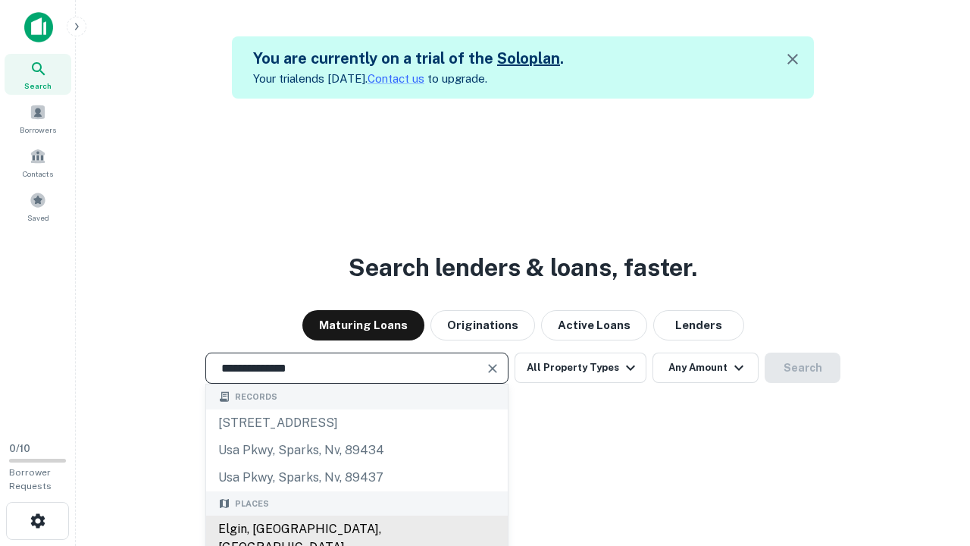
click at [356, 529] on div "Elgin, [GEOGRAPHIC_DATA], [GEOGRAPHIC_DATA]" at bounding box center [357, 537] width 302 height 45
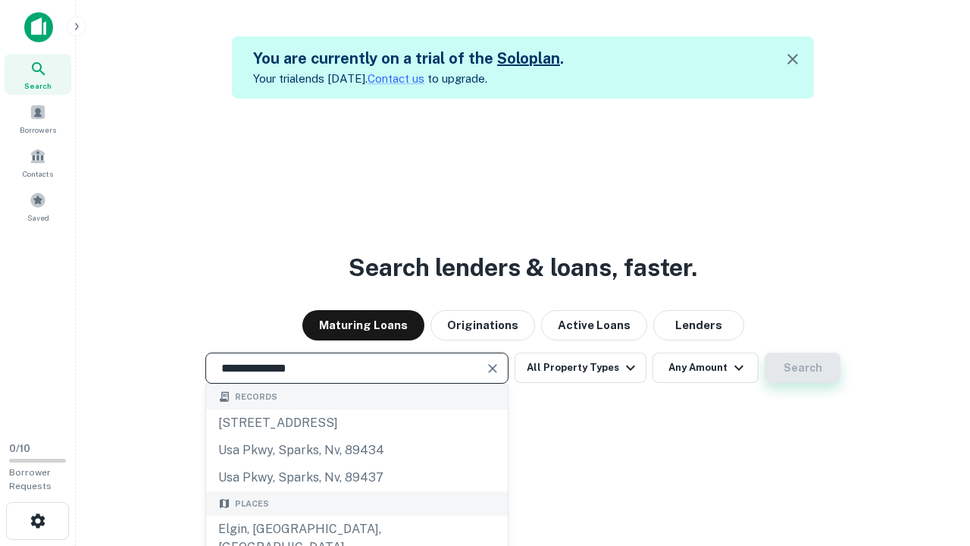
type input "**********"
click at [803, 368] on button "Search" at bounding box center [803, 367] width 76 height 30
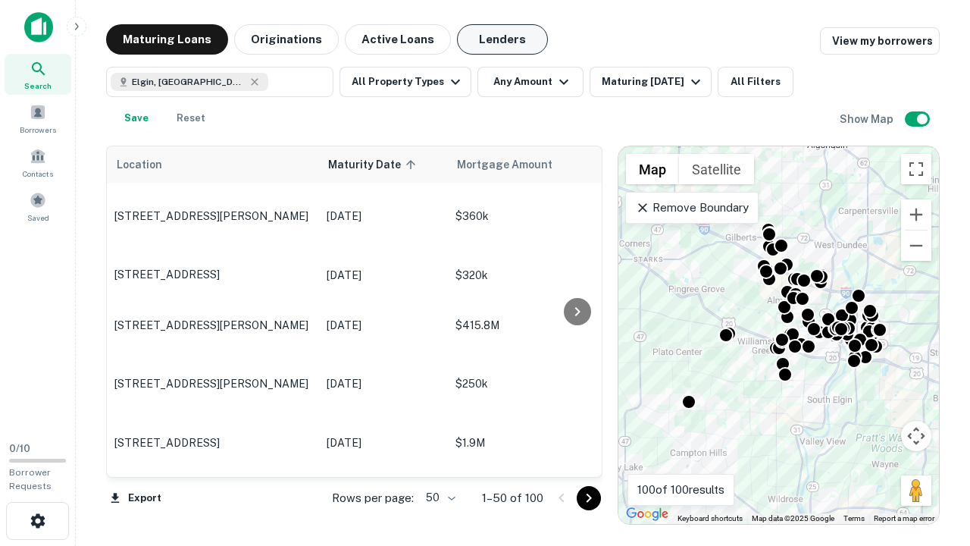
click at [503, 39] on button "Lenders" at bounding box center [502, 39] width 91 height 30
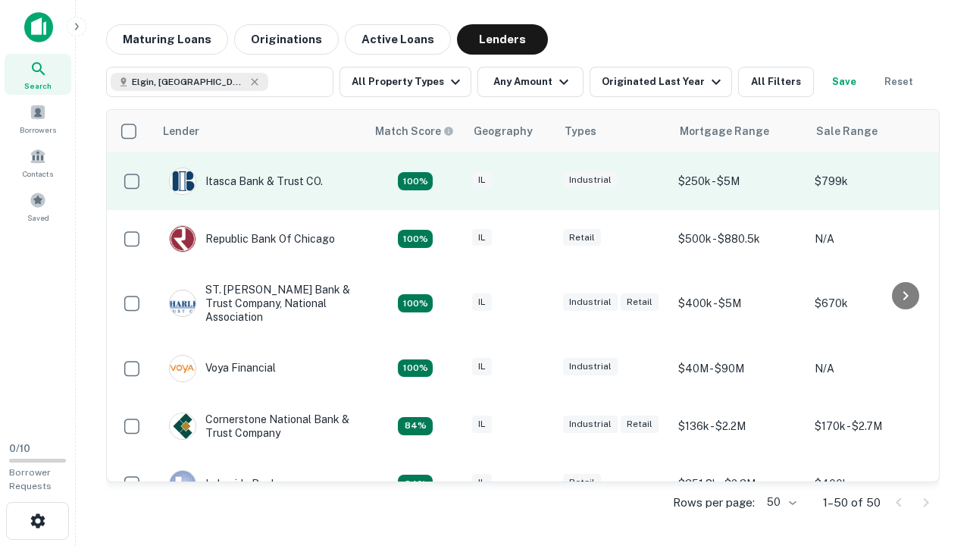
click at [538, 181] on div "IL" at bounding box center [510, 181] width 76 height 20
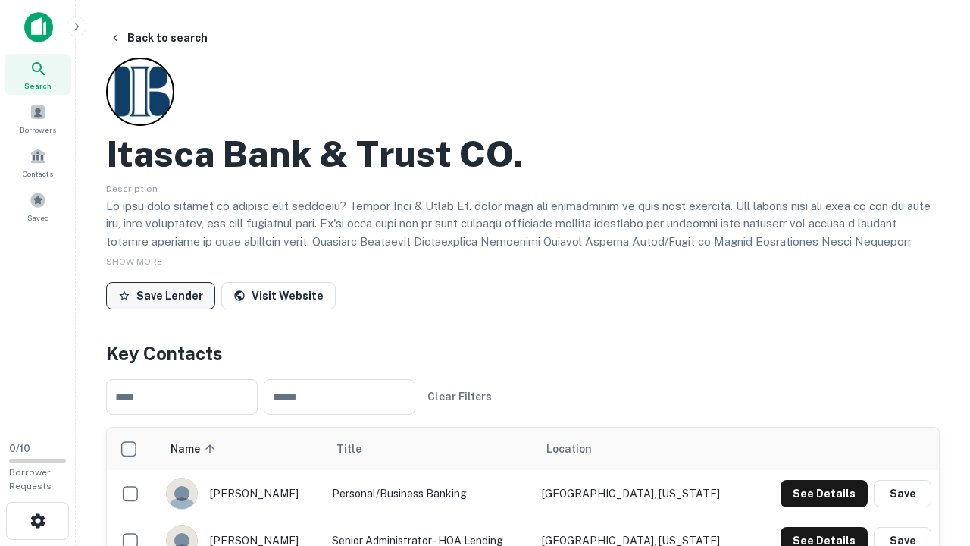
click at [161, 295] on button "Save Lender" at bounding box center [160, 295] width 109 height 27
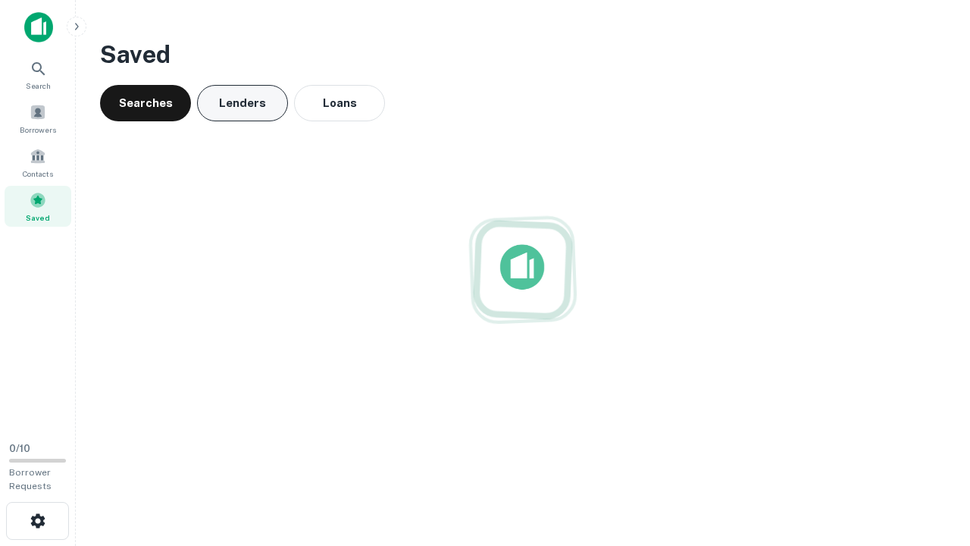
click at [243, 103] on button "Lenders" at bounding box center [242, 103] width 91 height 36
